Goal: Task Accomplishment & Management: Use online tool/utility

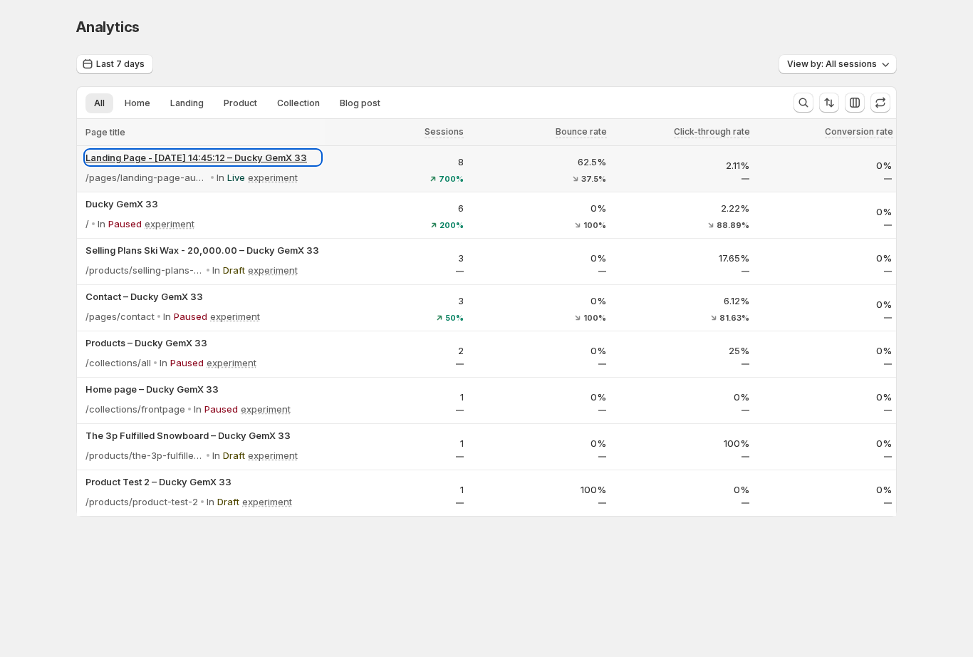
click at [252, 156] on p "Landing Page - Aug 21, 14:45:12 – Ducky GemX 33" at bounding box center [202, 157] width 235 height 14
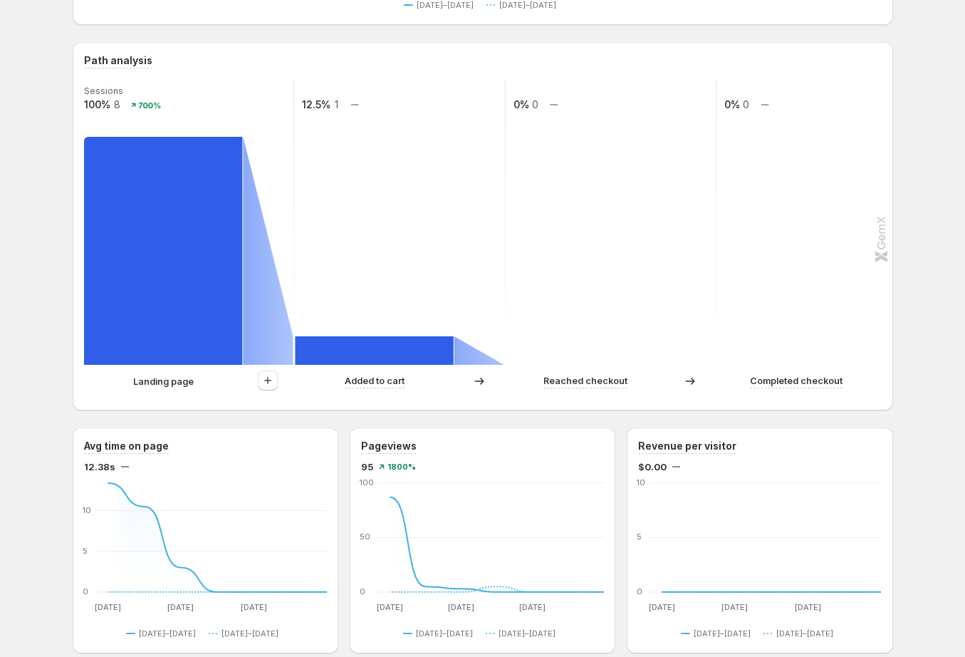
scroll to position [140, 0]
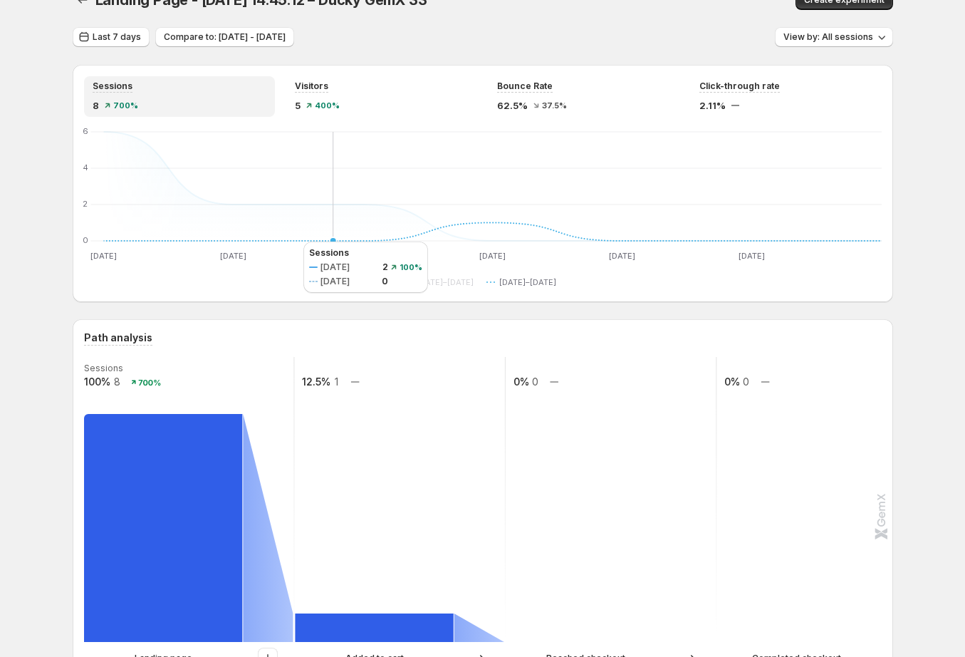
scroll to position [329, 0]
